Goal: Register for event/course

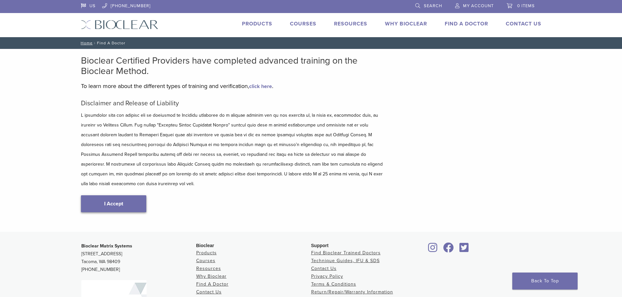
click at [122, 196] on link "I Accept" at bounding box center [113, 204] width 65 height 17
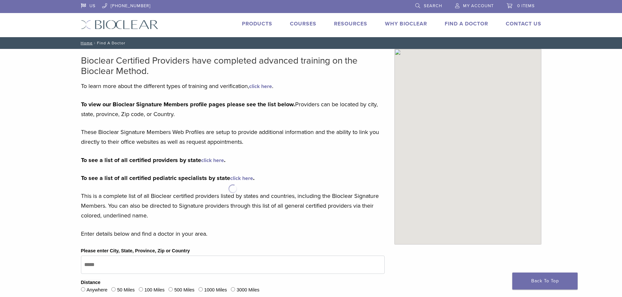
type input "*****"
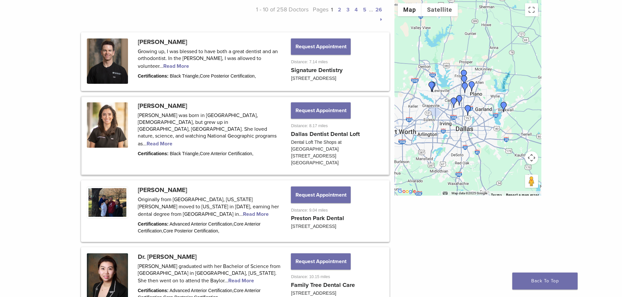
scroll to position [98, 0]
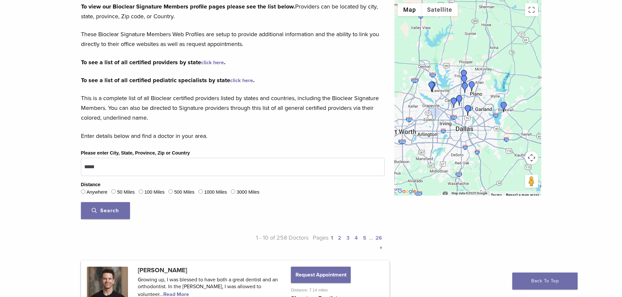
click at [108, 209] on span "Search" at bounding box center [105, 211] width 27 height 7
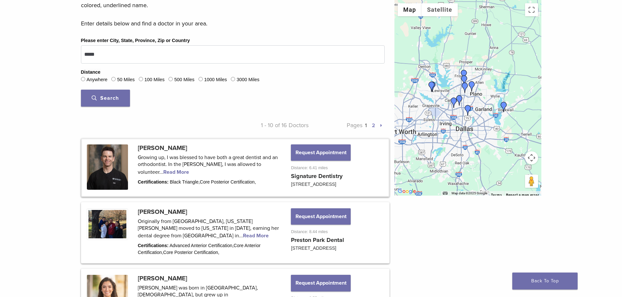
scroll to position [145, 0]
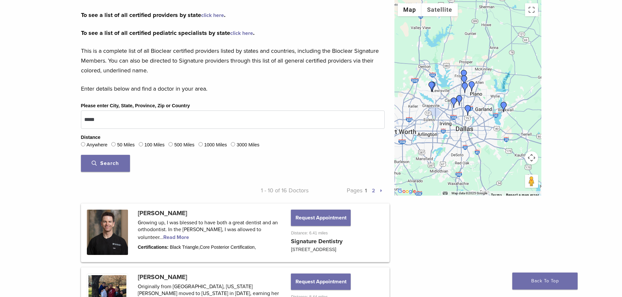
click at [108, 162] on span "Search" at bounding box center [105, 163] width 27 height 7
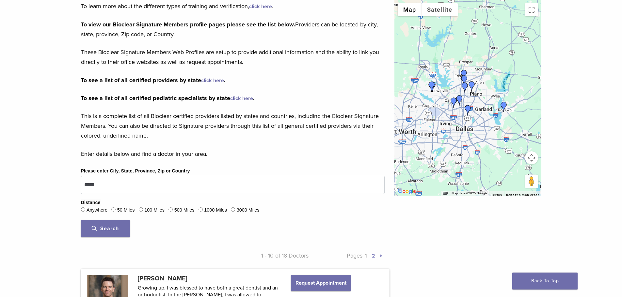
scroll to position [0, 0]
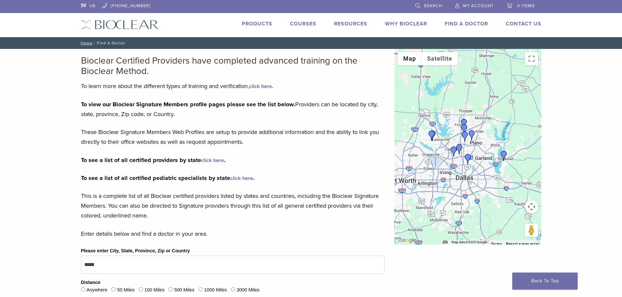
click at [257, 86] on link "click here" at bounding box center [260, 86] width 23 height 7
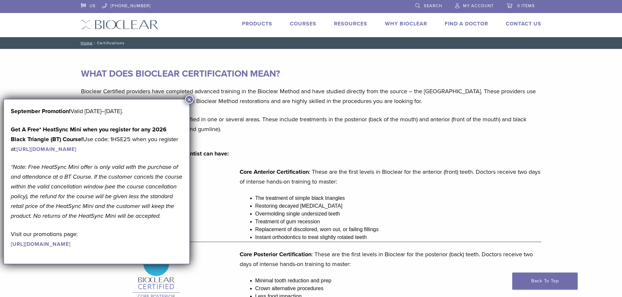
click at [191, 99] on button "×" at bounding box center [189, 99] width 8 height 8
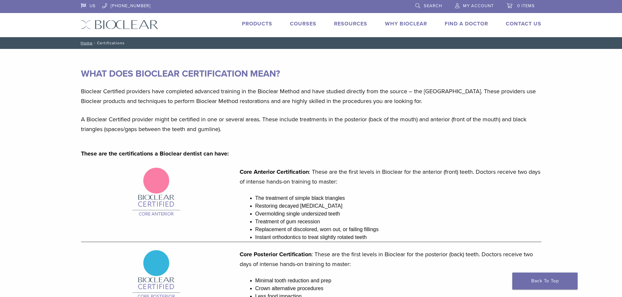
click at [161, 183] on img at bounding box center [156, 192] width 49 height 51
click at [305, 24] on link "Courses" at bounding box center [303, 24] width 26 height 7
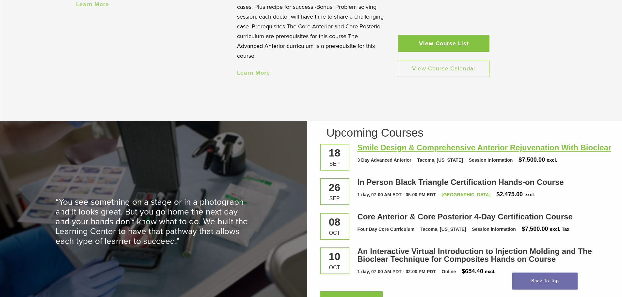
scroll to position [849, 0]
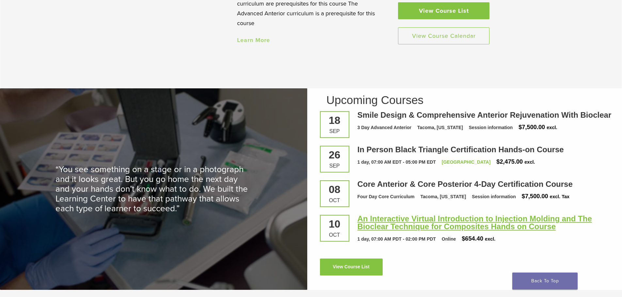
click at [427, 230] on link "An Interactive Virtual Introduction to Injection Molding and The Bioclear Techn…" at bounding box center [475, 223] width 234 height 17
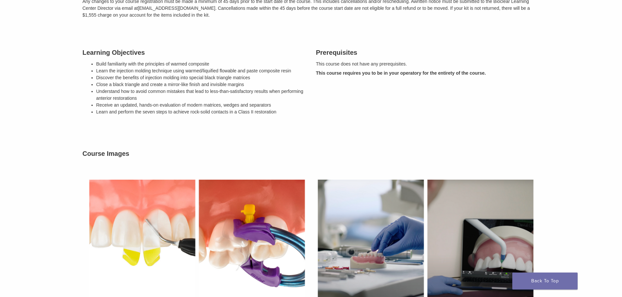
scroll to position [392, 0]
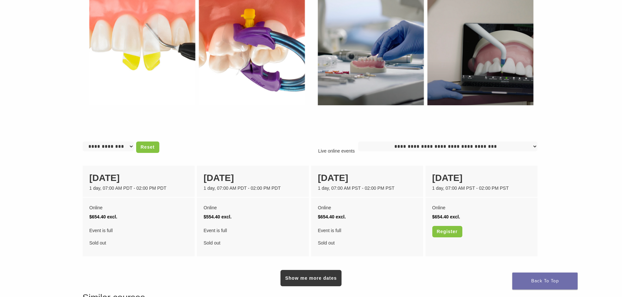
click at [481, 146] on select "**********" at bounding box center [447, 147] width 179 height 10
click at [36, 18] on main "An Interactive Virtual Introduction to Injection Molding and The Bioclear Techn…" at bounding box center [311, -1] width 622 height 685
